Goal: Task Accomplishment & Management: Use online tool/utility

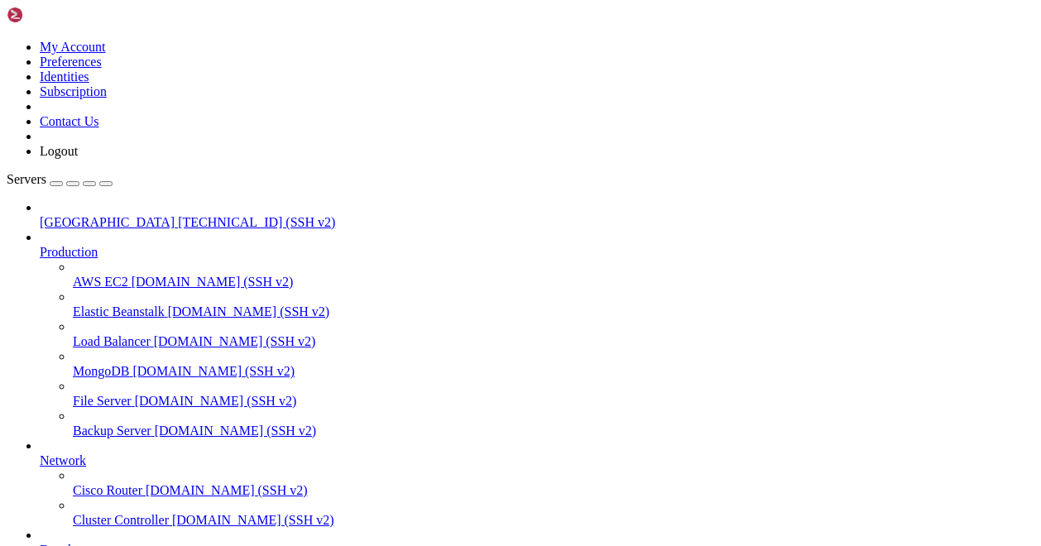
click at [178, 215] on span "[TECHNICAL_ID] (SSH v2)" at bounding box center [256, 222] width 157 height 14
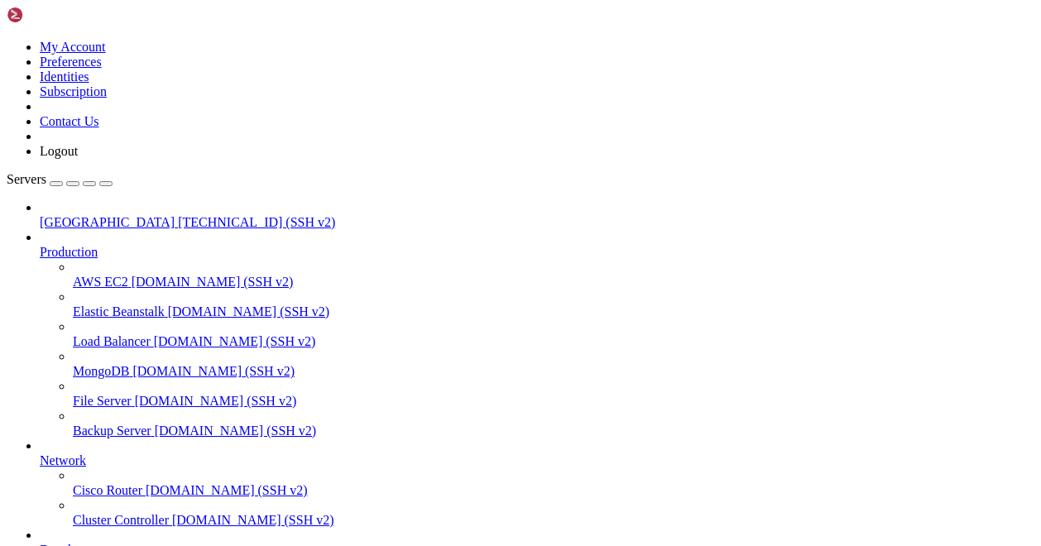
drag, startPoint x: 215, startPoint y: 1419, endPoint x: 416, endPoint y: 1420, distance: 200.3
drag, startPoint x: 411, startPoint y: 1416, endPoint x: 310, endPoint y: 1296, distance: 156.2
drag, startPoint x: 434, startPoint y: 1417, endPoint x: 570, endPoint y: 1416, distance: 135.8
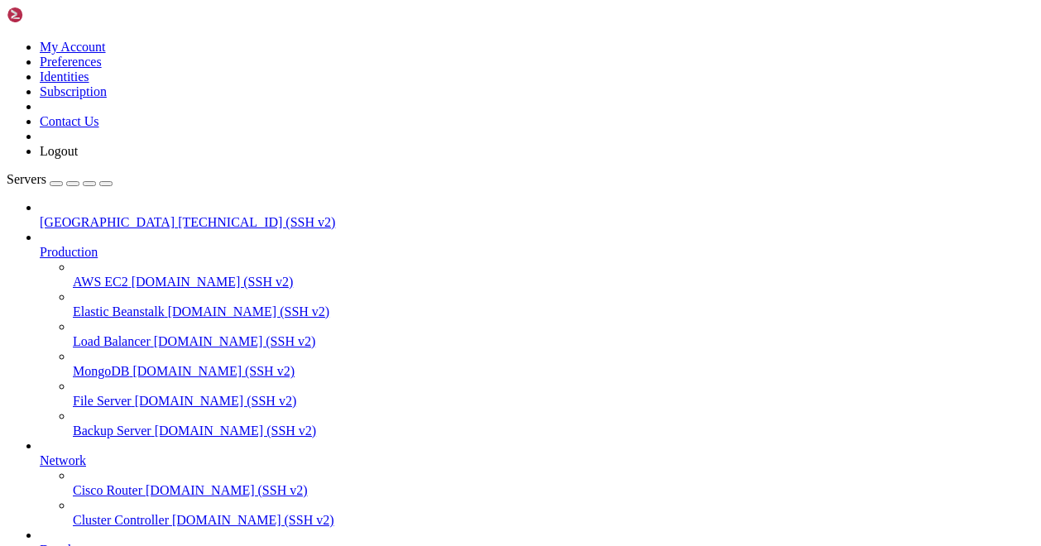
drag, startPoint x: 561, startPoint y: 1416, endPoint x: 363, endPoint y: 1353, distance: 207.6
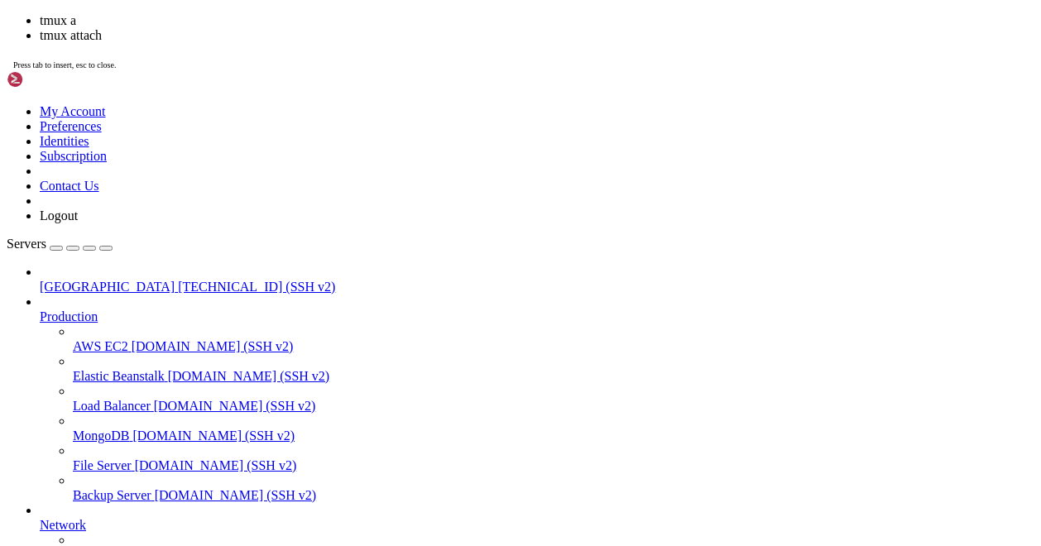
scroll to position [113, 0]
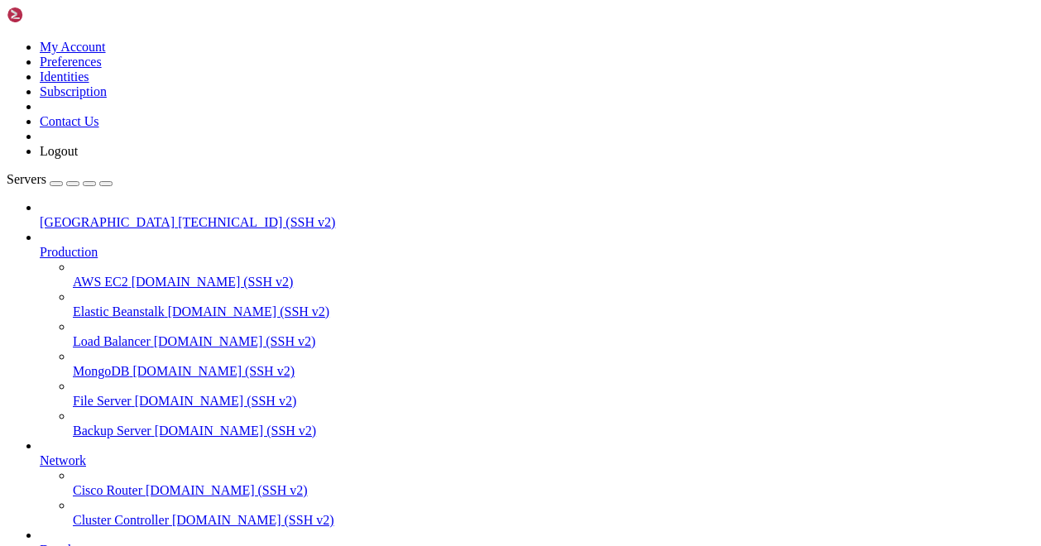
drag, startPoint x: 141, startPoint y: 1306, endPoint x: 497, endPoint y: 1305, distance: 356.0
drag, startPoint x: 475, startPoint y: 1303, endPoint x: 306, endPoint y: 1231, distance: 183.6
drag, startPoint x: 142, startPoint y: 1304, endPoint x: 378, endPoint y: 1300, distance: 235.1
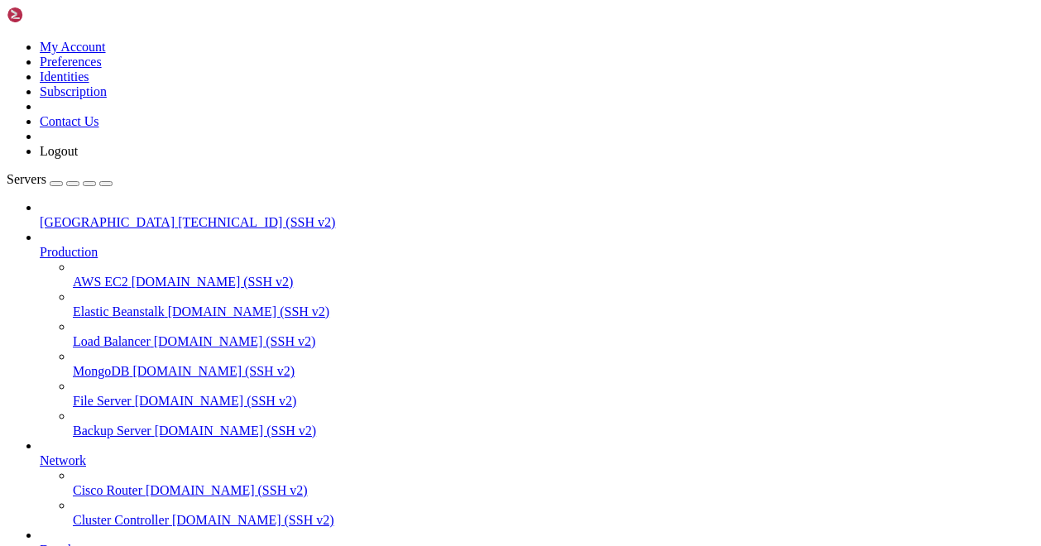
type input "/mnt/blockstorage/ckpt"
drag, startPoint x: 634, startPoint y: 292, endPoint x: 637, endPoint y: 249, distance: 43.2
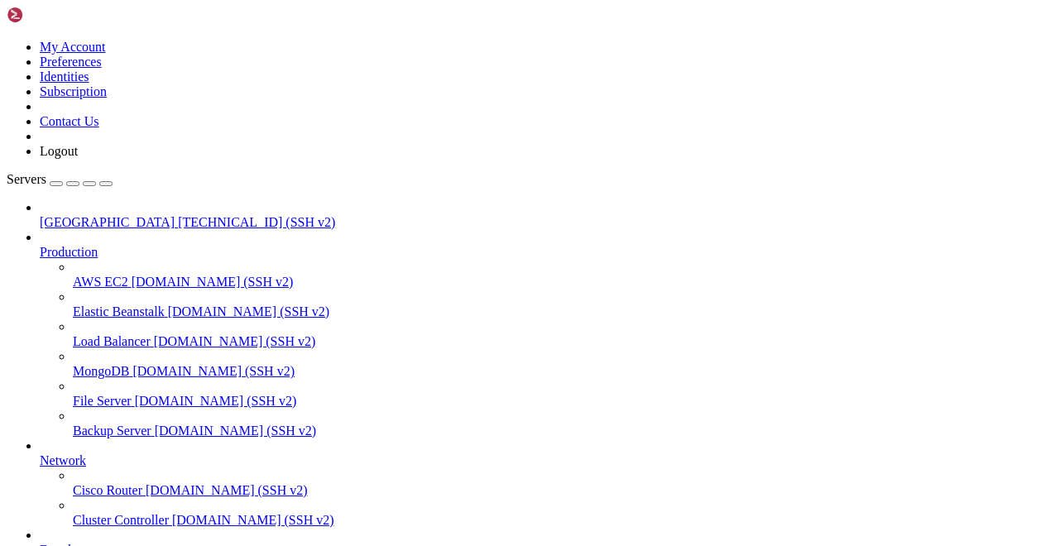
click at [127, 215] on span "[GEOGRAPHIC_DATA]" at bounding box center [107, 222] width 135 height 14
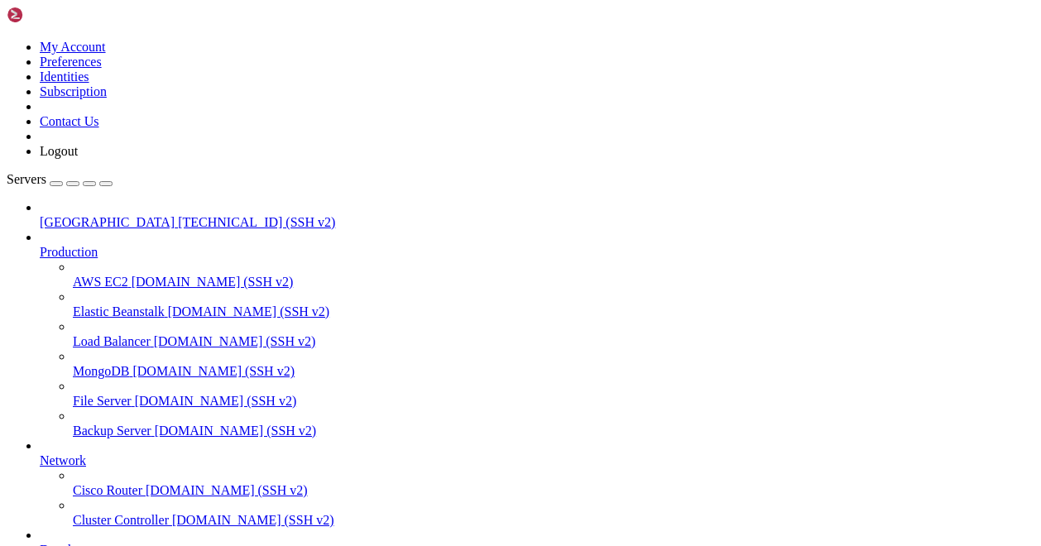
scroll to position [99, 0]
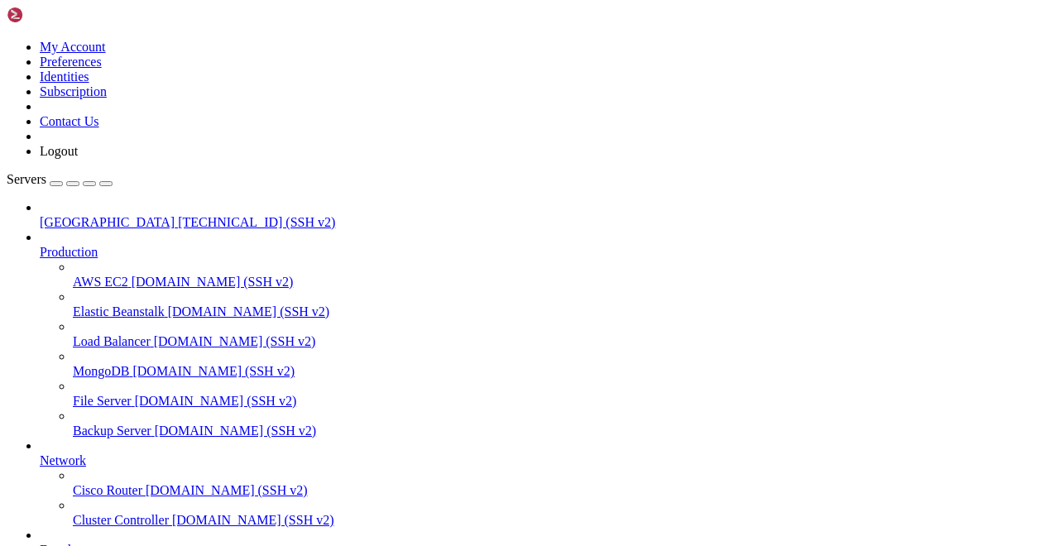
type input "/mnt/blockstorage/ckpt/preview"
